Goal: Check status: Check status

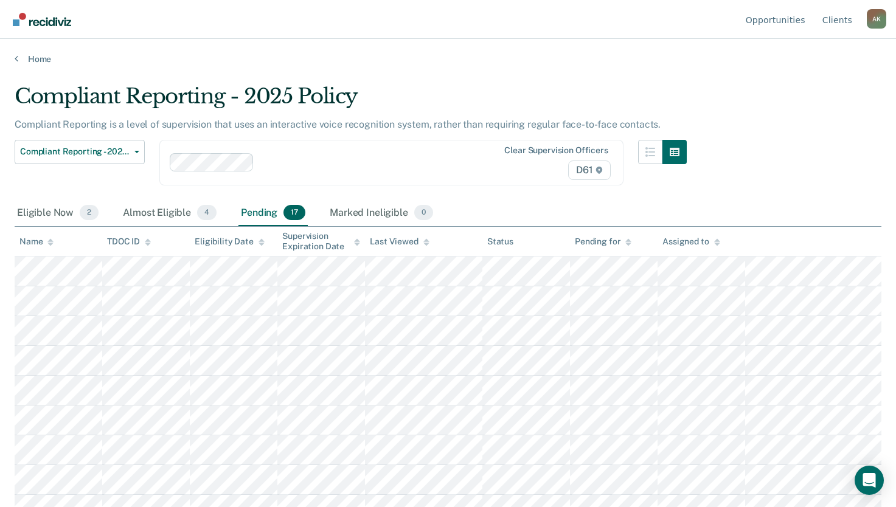
scroll to position [114, 0]
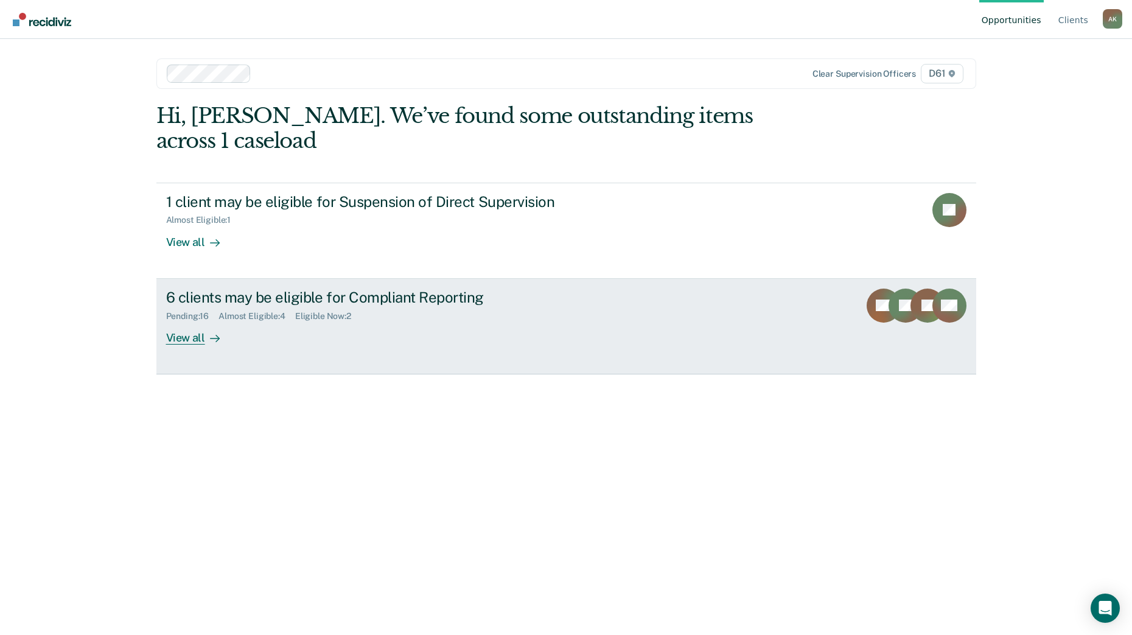
click at [201, 321] on div "View all" at bounding box center [200, 333] width 68 height 24
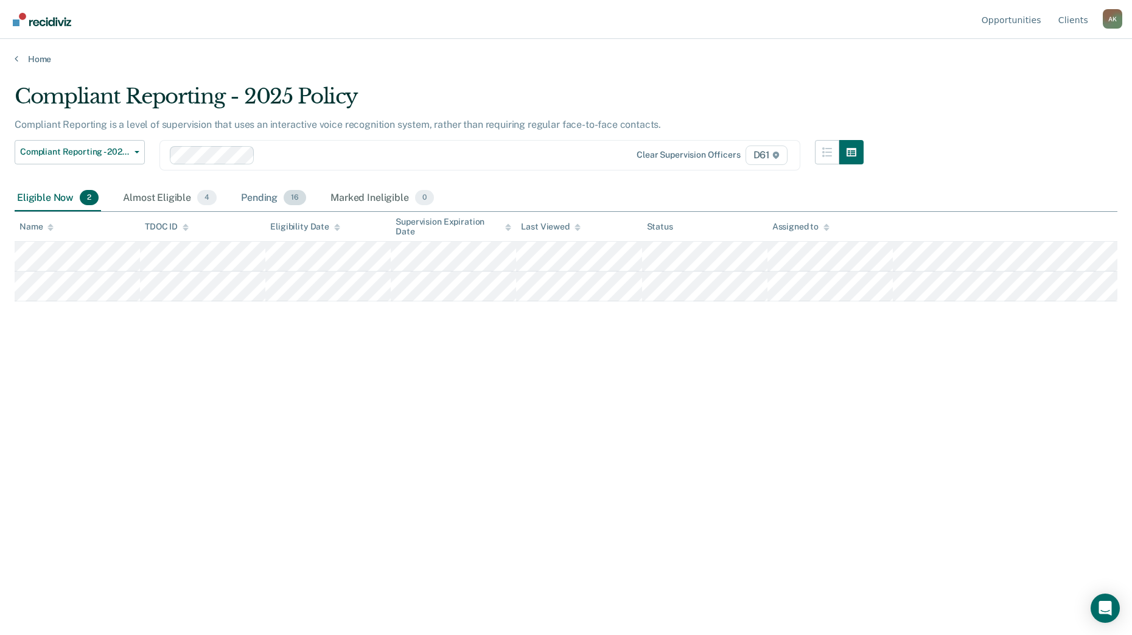
click at [273, 207] on div "Pending 16" at bounding box center [273, 198] width 70 height 27
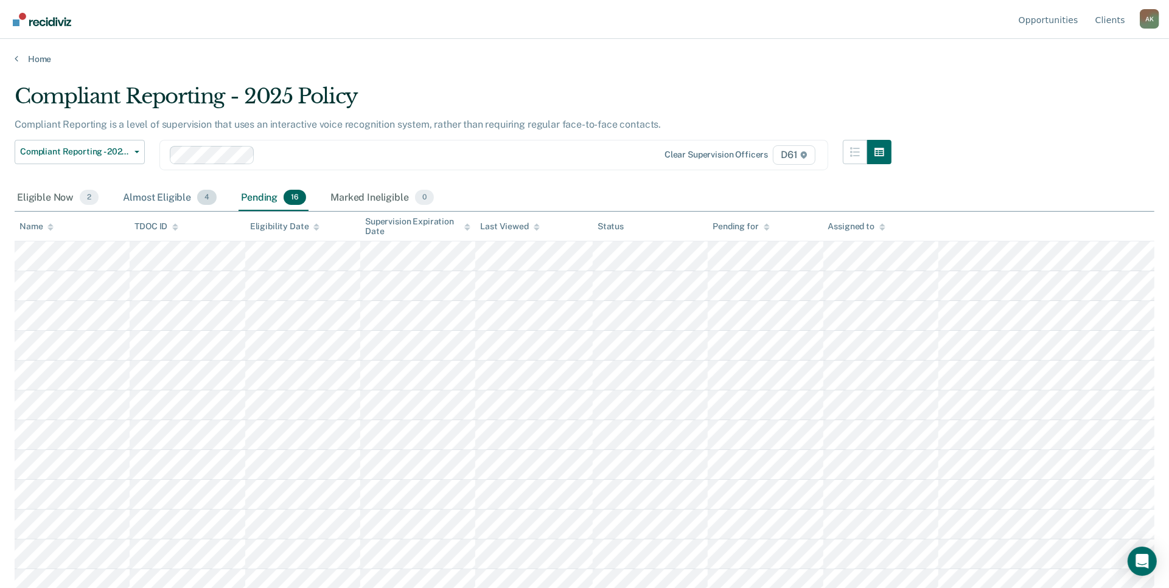
click at [165, 193] on div "Almost Eligible 4" at bounding box center [169, 198] width 99 height 27
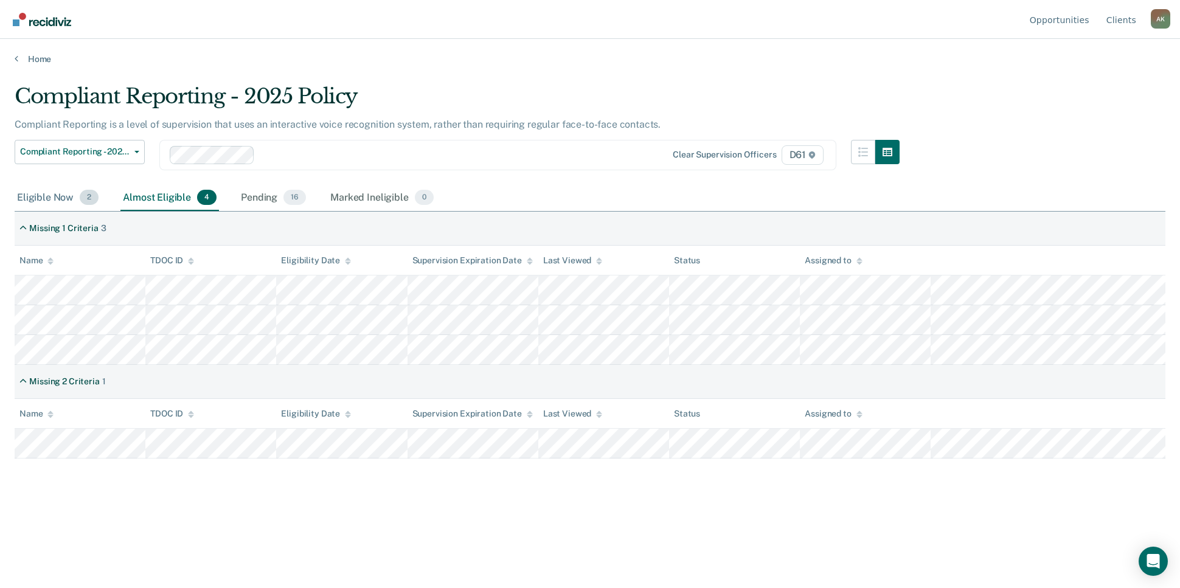
click at [41, 204] on div "Eligible Now 2" at bounding box center [58, 198] width 86 height 27
